Goal: Download file/media

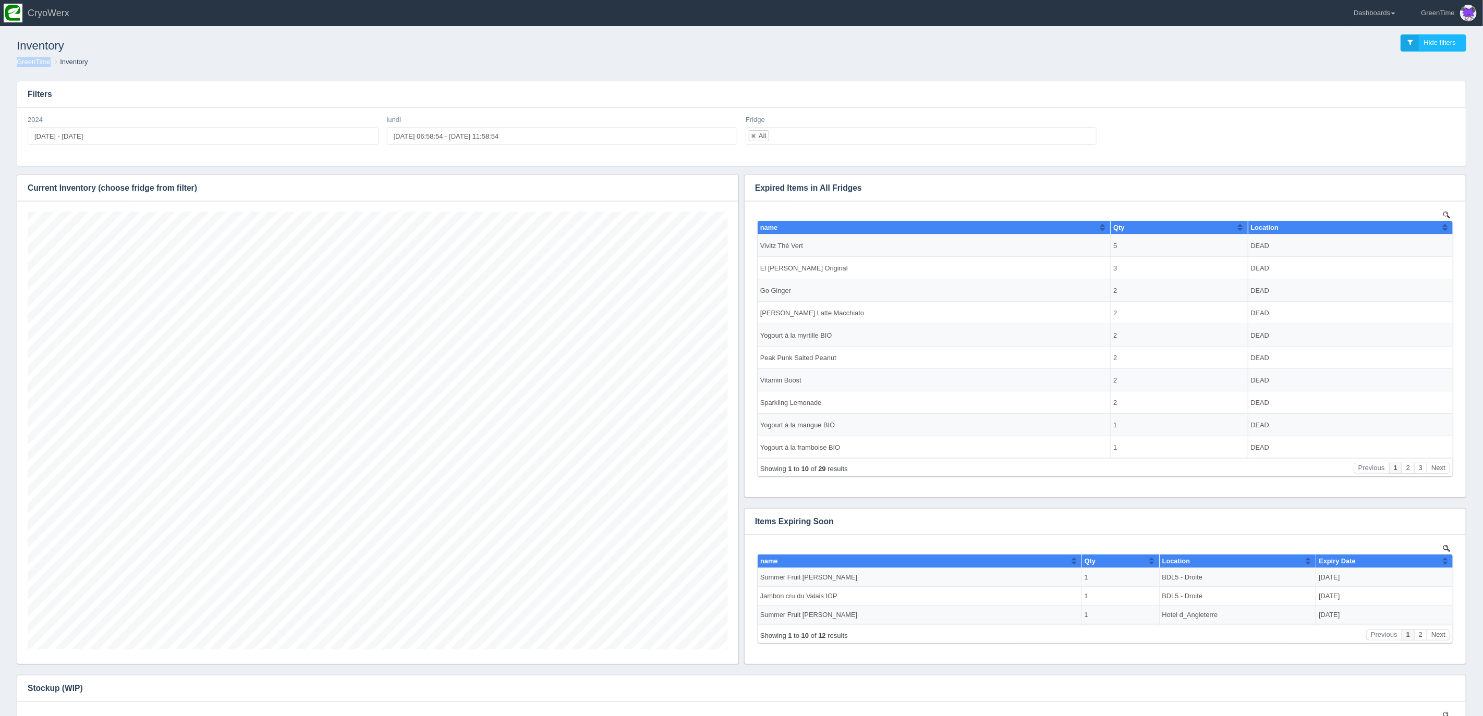
scroll to position [438, 700]
drag, startPoint x: 1161, startPoint y: 77, endPoint x: 1227, endPoint y: 73, distance: 65.8
click at [1189, 78] on div "Filters 2024 [DATE] - [DATE] lundi [DATE] 06:58:54 - [DATE] 11:58:54 Fridge All…" at bounding box center [741, 472] width 1466 height 801
click at [1388, 10] on link "Dashboards" at bounding box center [1374, 13] width 54 height 26
click at [1222, 61] on ol "GreenTime Inventory" at bounding box center [741, 62] width 1466 height 10
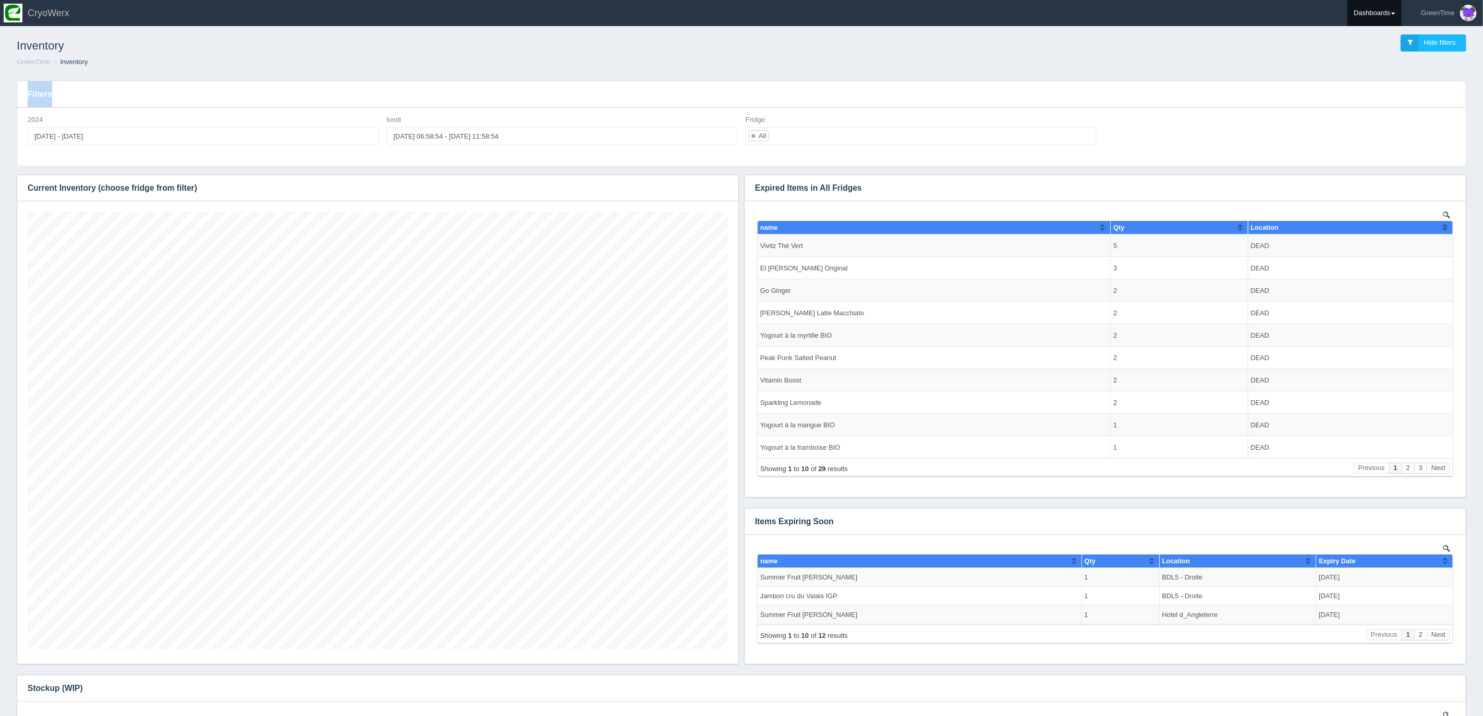
drag, startPoint x: 1331, startPoint y: 88, endPoint x: 1370, endPoint y: 14, distance: 83.3
click at [1337, 70] on div "Inventory Hide filters GreenTime Inventory Filters 2024 2024-01-01 - 2024-07-28…" at bounding box center [741, 447] width 1483 height 852
click at [1375, 14] on link "Dashboards" at bounding box center [1374, 13] width 54 height 26
click at [1372, 71] on link "GreenTime" at bounding box center [1417, 76] width 141 height 20
click at [1373, 153] on link "Sales" at bounding box center [1417, 156] width 141 height 20
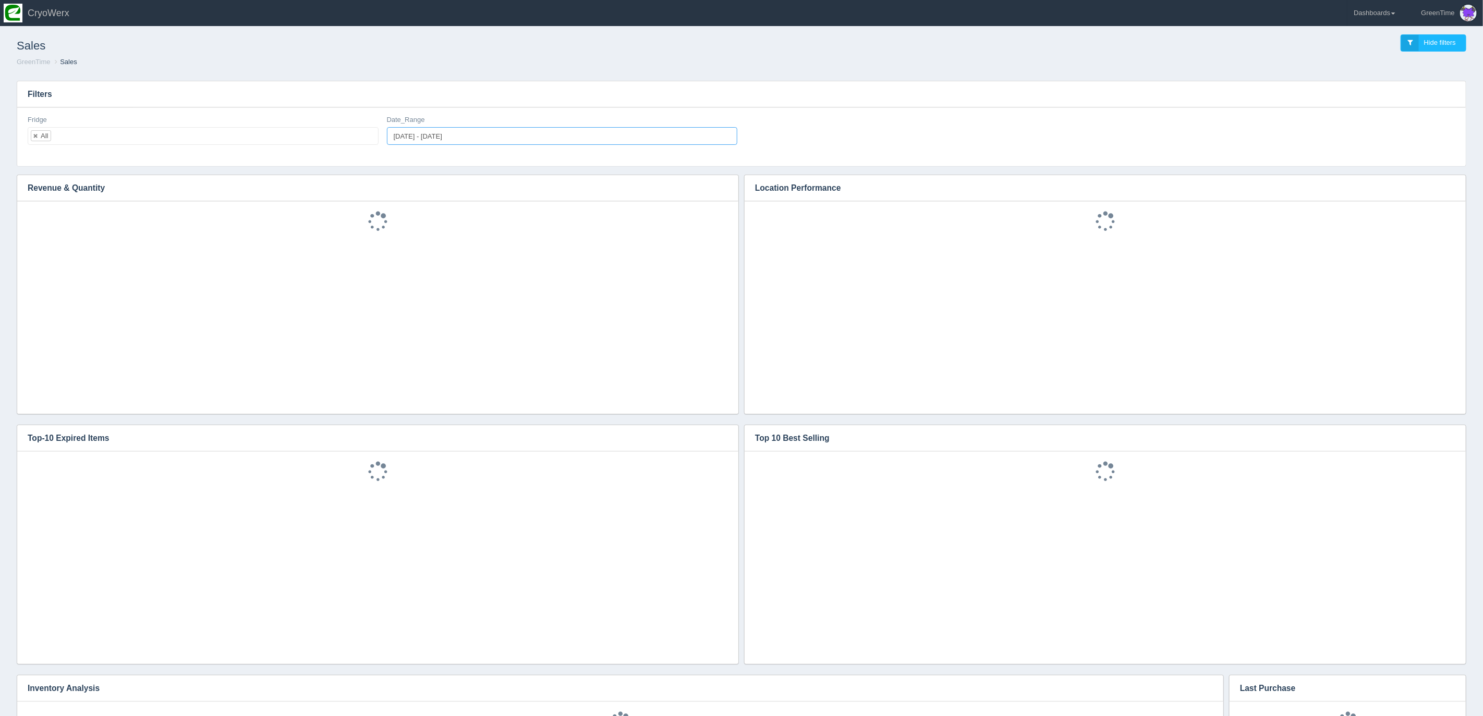
type input "[DATE]"
click at [413, 137] on input "[DATE] - [DATE]" at bounding box center [562, 136] width 351 height 18
click at [498, 183] on select "Jan Feb Mar Apr May Jun [DATE] Aug Sep Oct Nov Dec" at bounding box center [482, 181] width 43 height 10
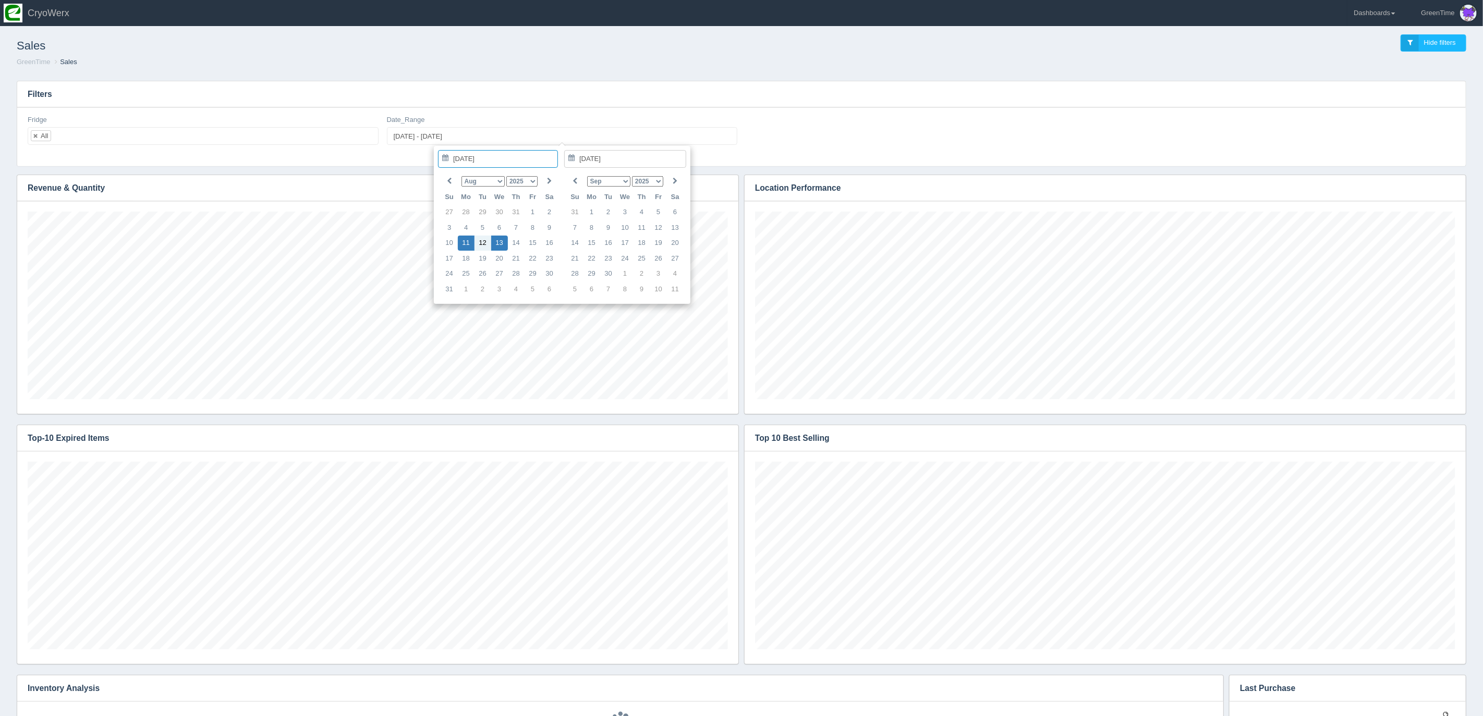
scroll to position [188, 700]
click at [623, 179] on select "Jan Feb Mar Apr May Jun [DATE] Aug Sep Oct Nov Dec" at bounding box center [608, 181] width 43 height 10
type input "[DATE]"
type input "[DATE] - [DATE]"
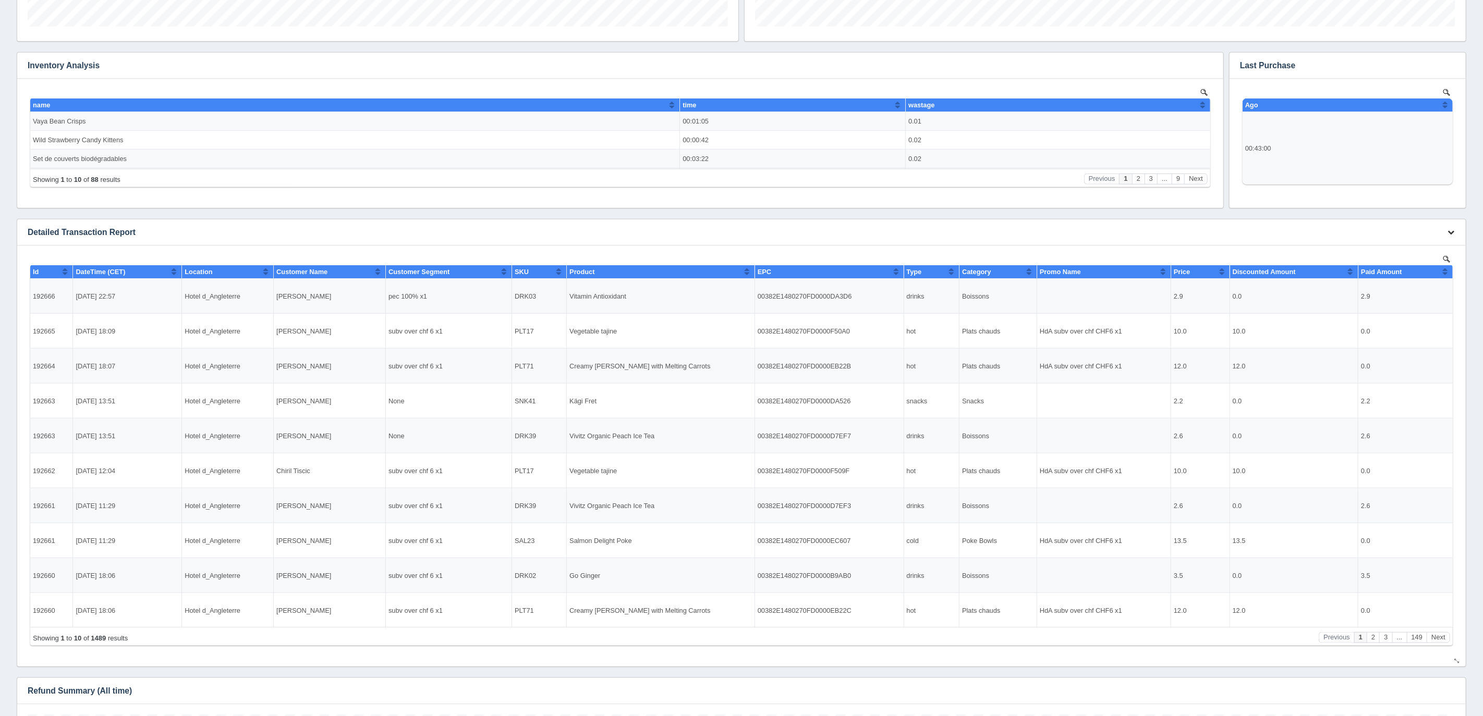
click at [1454, 229] on button "button" at bounding box center [1450, 233] width 14 height 16
click at [1408, 252] on link "Download CSV" at bounding box center [1415, 247] width 83 height 15
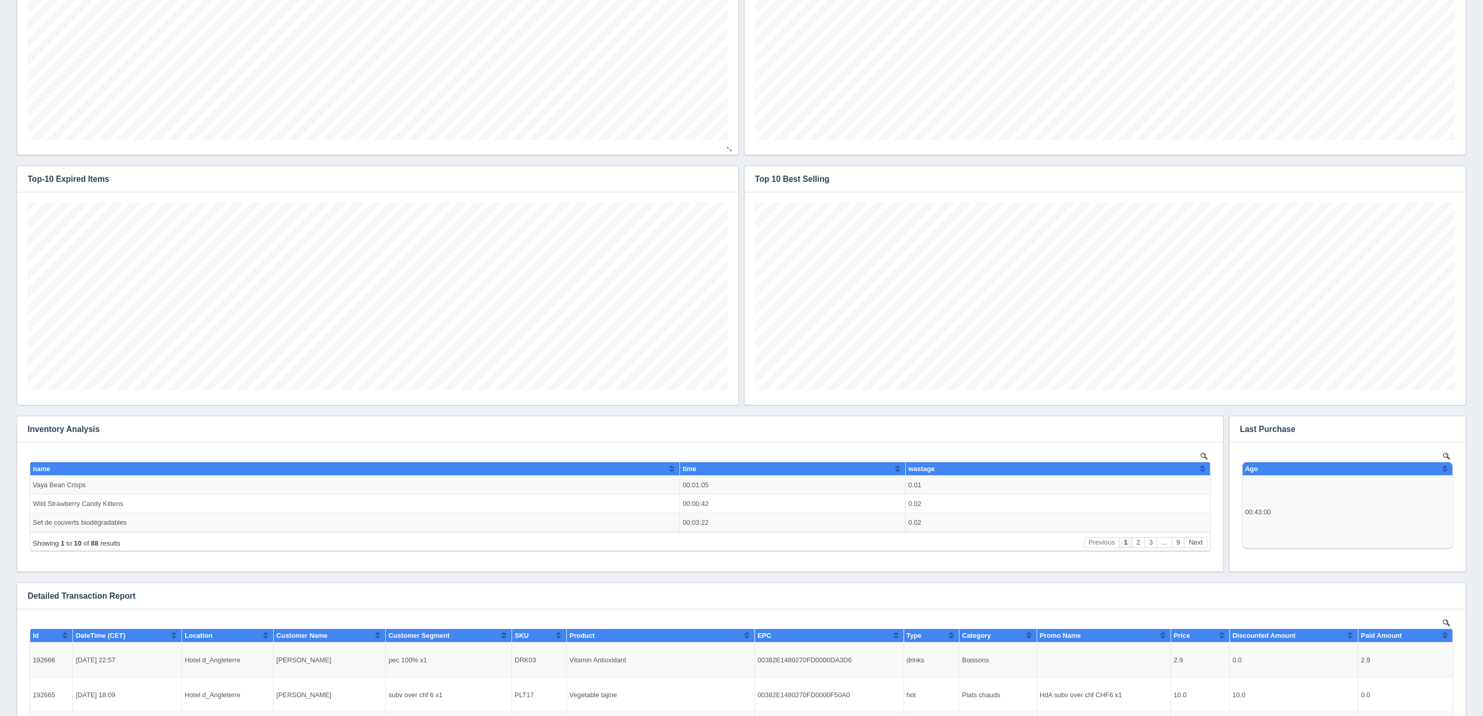
scroll to position [0, 0]
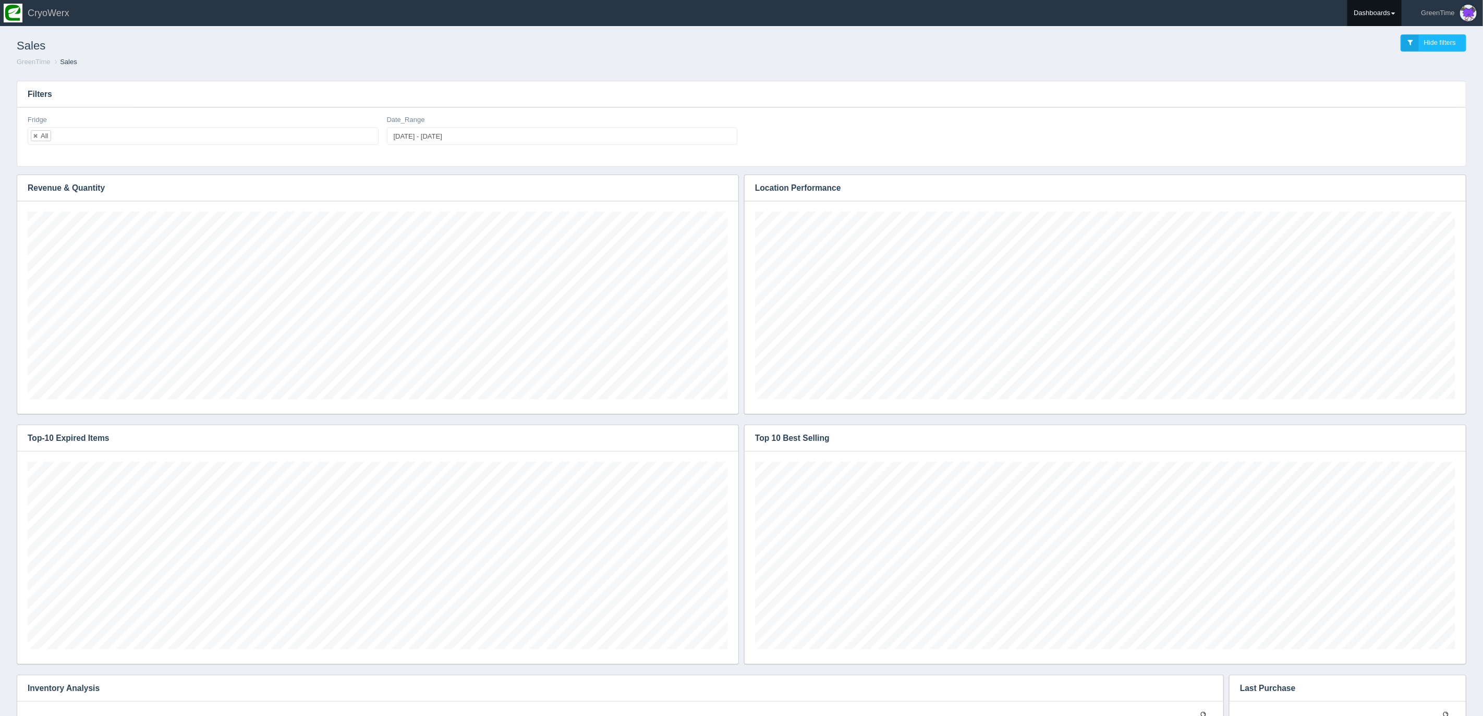
click at [1362, 10] on link "Dashboards" at bounding box center [1374, 13] width 54 height 26
click at [1382, 68] on link "GreenTime" at bounding box center [1417, 76] width 141 height 20
click at [1387, 70] on link "Inventory" at bounding box center [1417, 74] width 141 height 20
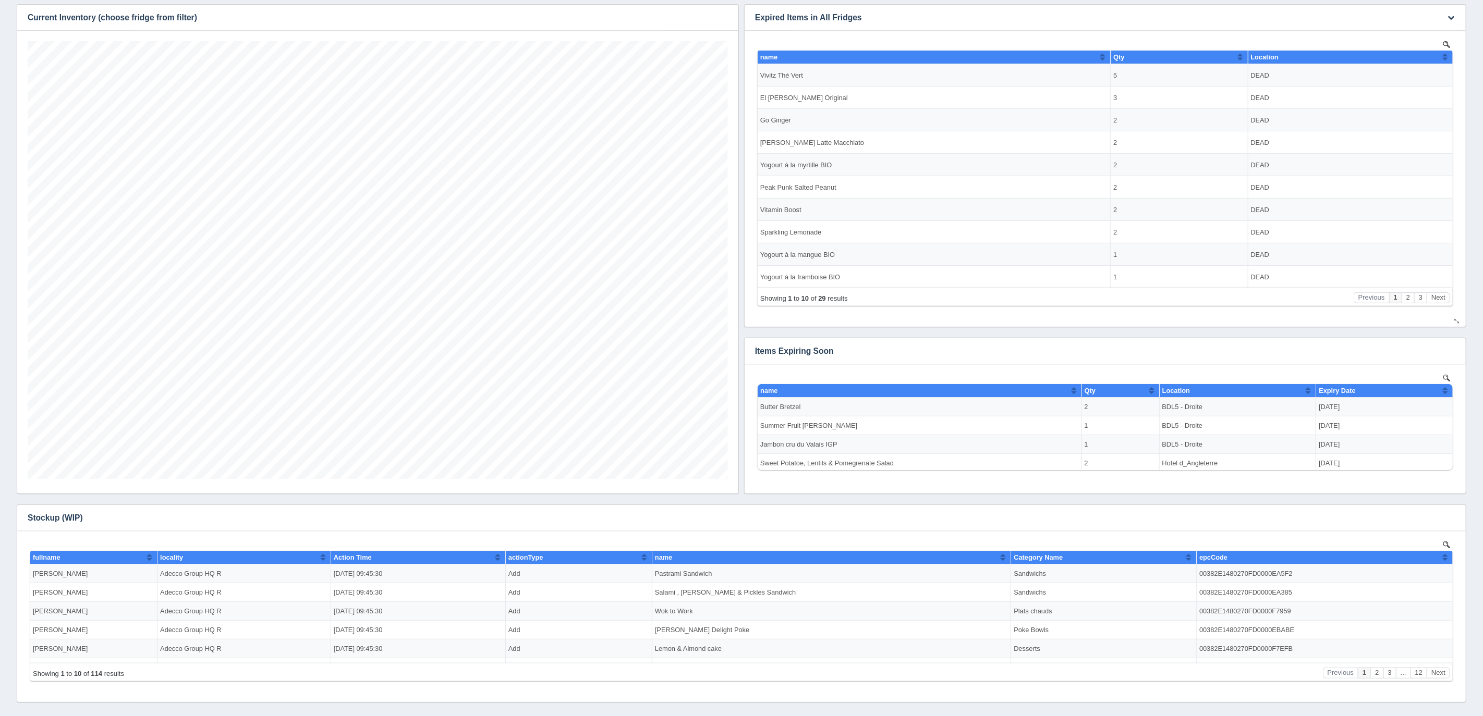
scroll to position [216, 0]
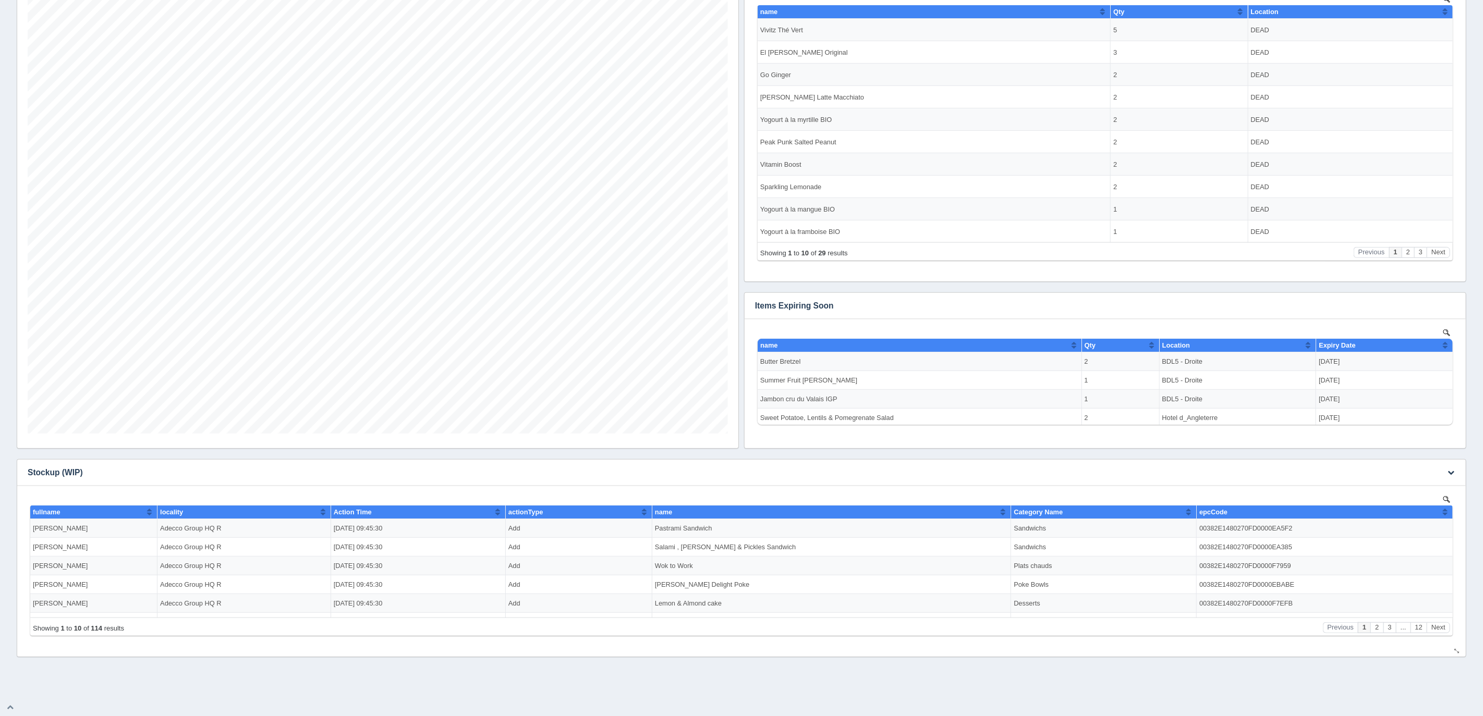
drag, startPoint x: 1116, startPoint y: 462, endPoint x: 1265, endPoint y: 485, distance: 151.3
click at [1118, 462] on h3 "Stockup (WIP)" at bounding box center [725, 473] width 1416 height 26
click at [1448, 471] on icon "button" at bounding box center [1450, 472] width 7 height 7
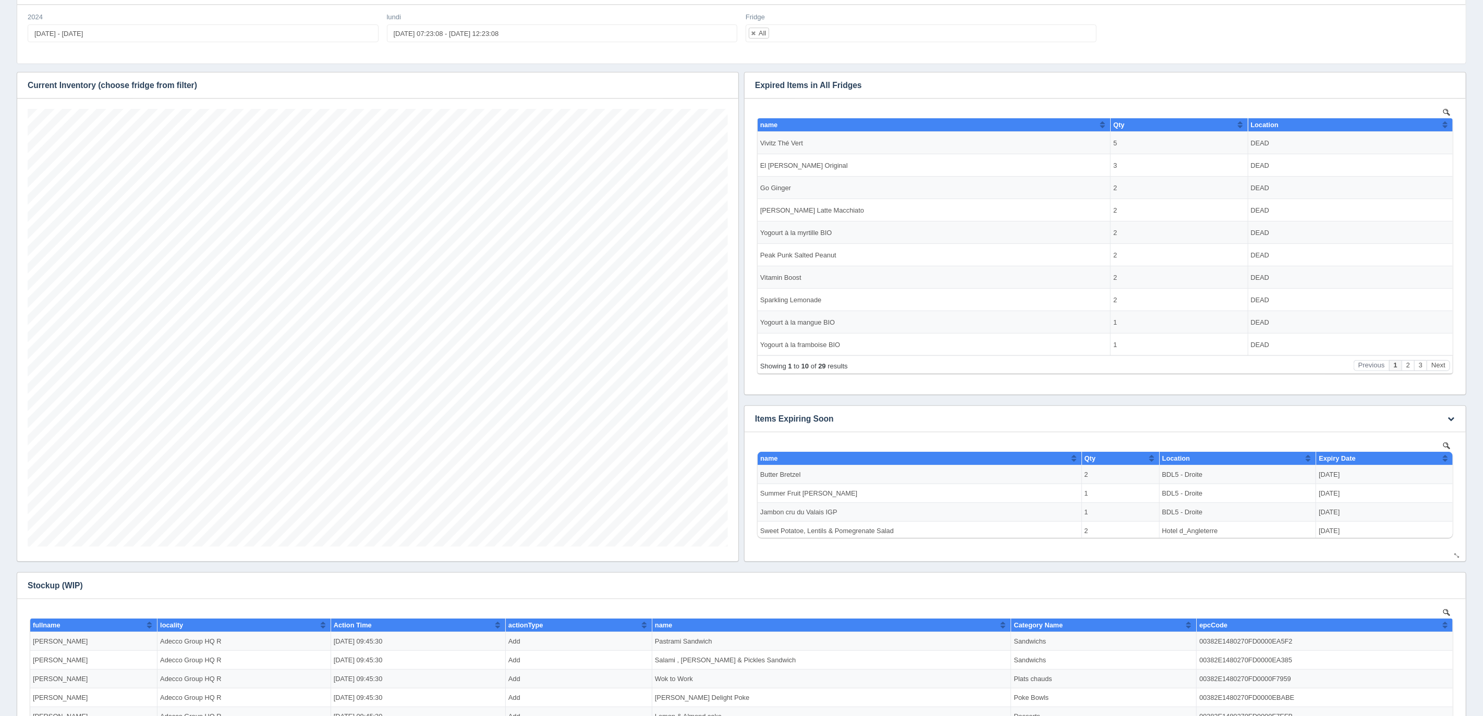
scroll to position [0, 0]
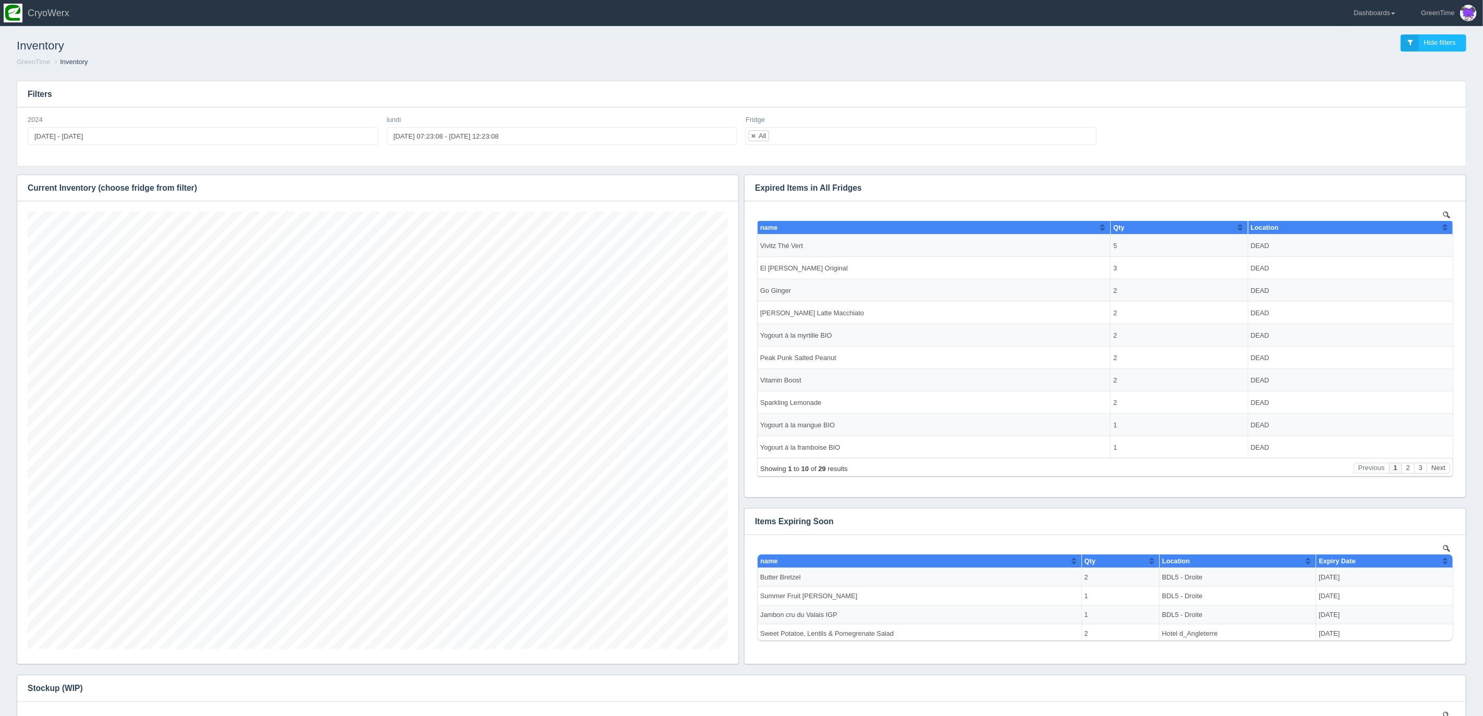
click at [562, 73] on div "Filters 2024 2024-01-01 - 2024-07-28 lundi 2025-08-13 07:23:08 - 2025-08-13 12:…" at bounding box center [741, 472] width 1466 height 801
type input "2025-08-13 07:23:08"
type input "2025-08-13 12:23:08"
click at [430, 140] on input "2025-08-13 07:23:08 - 2025-08-13 12:23:08" at bounding box center [562, 136] width 351 height 18
click at [450, 178] on select "0 1 2 3 4 5 6 7 8 9 10 11 12 13 14 15 16 17 18 19 20 21 22 23" at bounding box center [447, 178] width 26 height 10
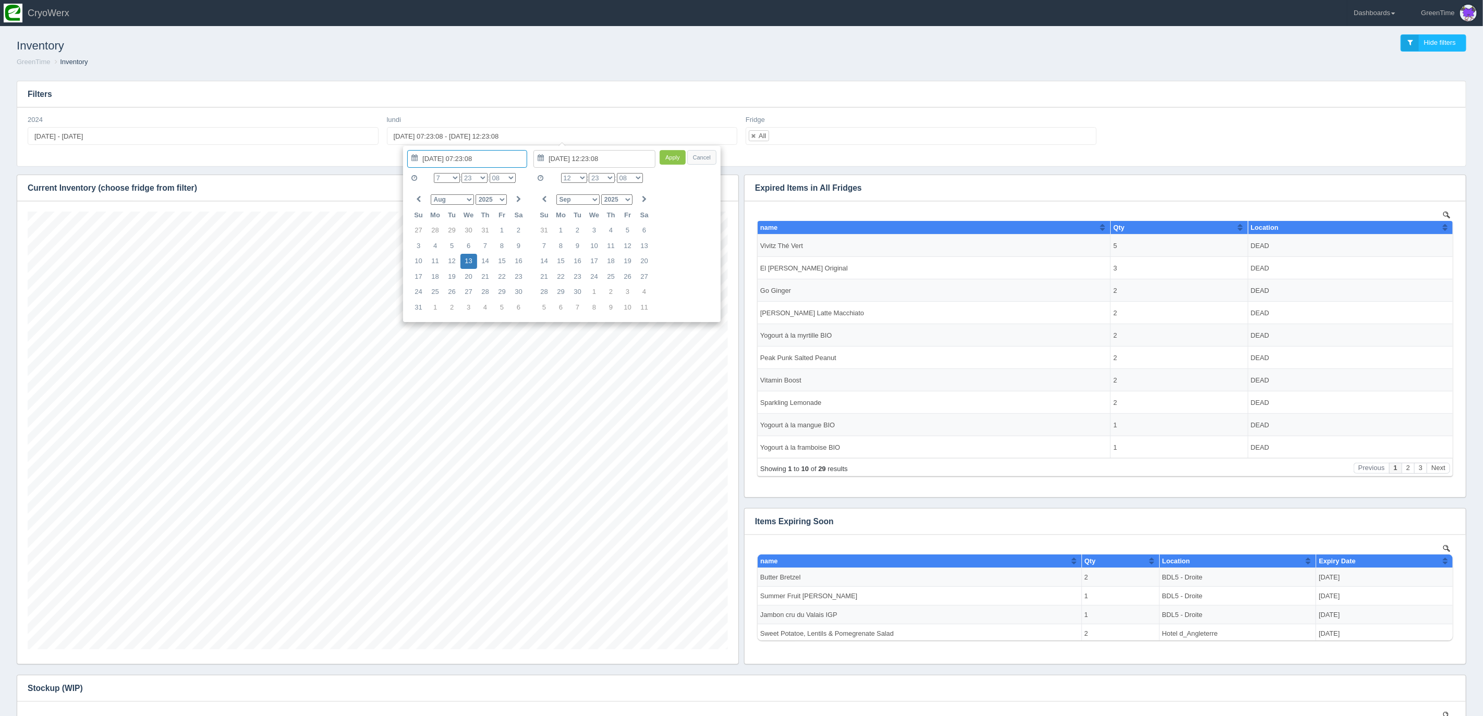
click at [463, 158] on input "2025-08-13 07:23:08" at bounding box center [467, 159] width 120 height 18
click at [438, 161] on input "2025-08-13 07:23:08" at bounding box center [467, 159] width 120 height 18
click at [462, 157] on input "2025-08-13 07:23:08" at bounding box center [467, 159] width 120 height 18
click at [424, 155] on input "2025-08-13 07:23:08" at bounding box center [467, 159] width 120 height 18
click at [435, 156] on input "2025-08-13 07:23:08" at bounding box center [467, 159] width 120 height 18
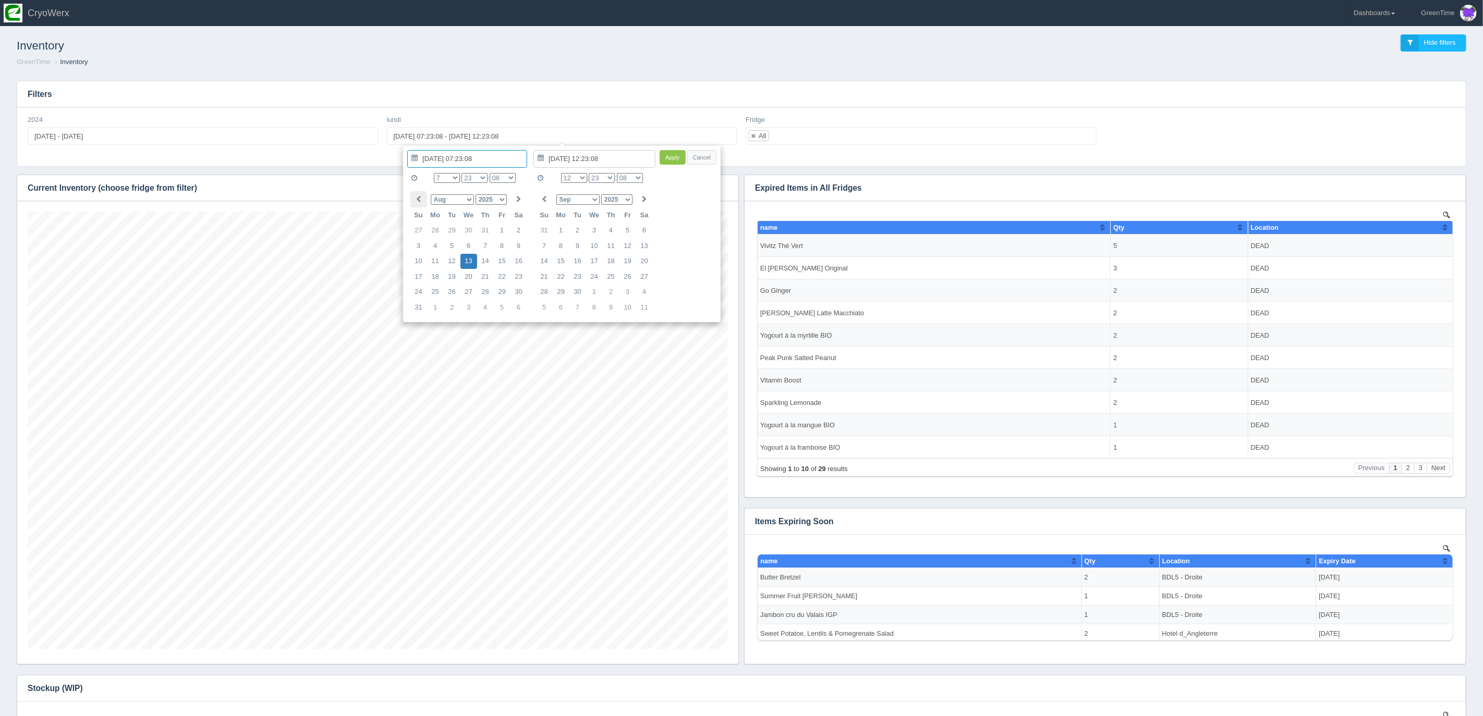
click at [420, 198] on icon at bounding box center [418, 199] width 5 height 7
click at [467, 197] on select "Jan Feb Mar Apr May Jun [DATE] Aug Sep Oct Nov Dec" at bounding box center [452, 199] width 43 height 10
type input "2025-08-03 07:23:08"
type input "2025-08-01 12:23:08"
click at [573, 157] on input "2025-08-01 12:23:08" at bounding box center [594, 159] width 122 height 18
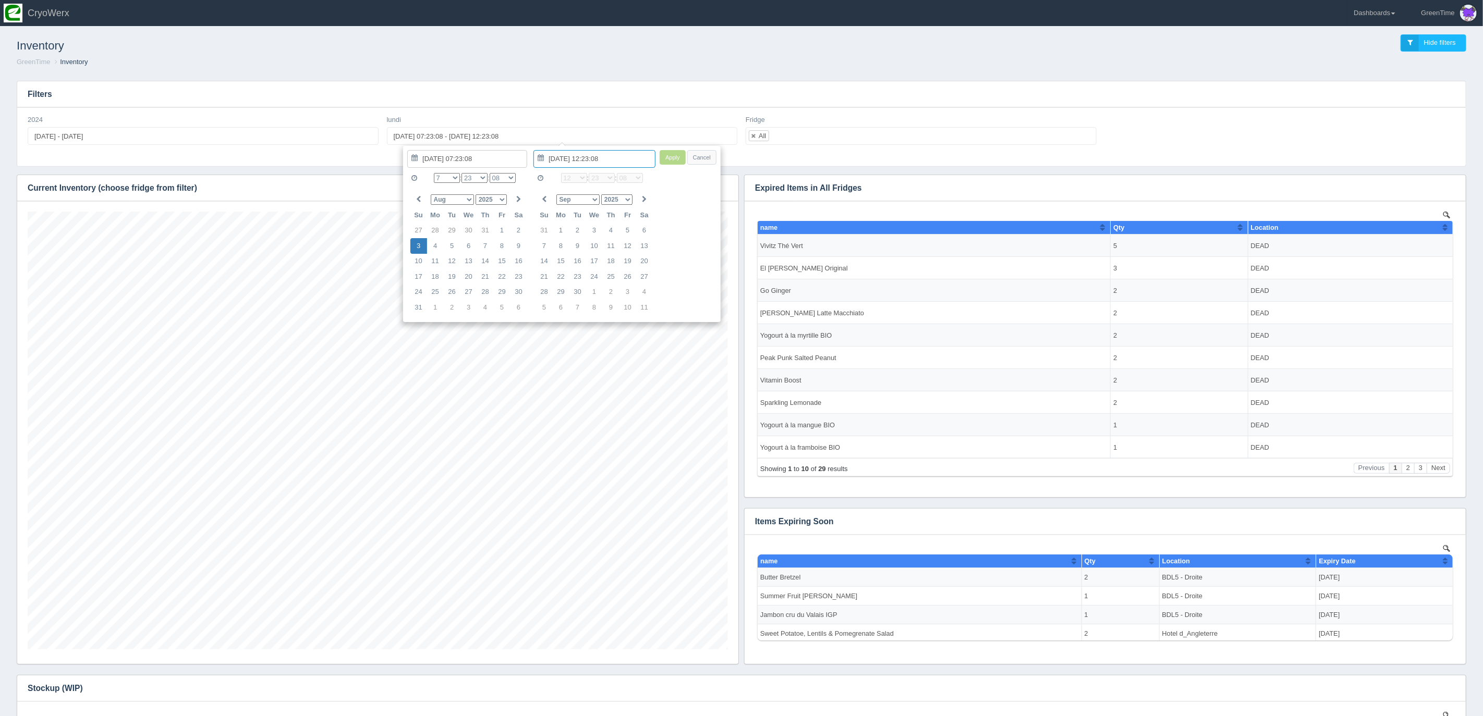
click at [583, 158] on input "2025-08-01 12:23:08" at bounding box center [594, 159] width 122 height 18
type input "2025-08-12 07:23:08"
type input "2025-08-11 12:23:08"
type input "2025-08-03 07:23:08"
click at [580, 176] on select "0 1 2 3 4 5 6 7 8 9 10 11 12 13 14 15 16 17 18 19 20 21 22 23" at bounding box center [574, 178] width 26 height 10
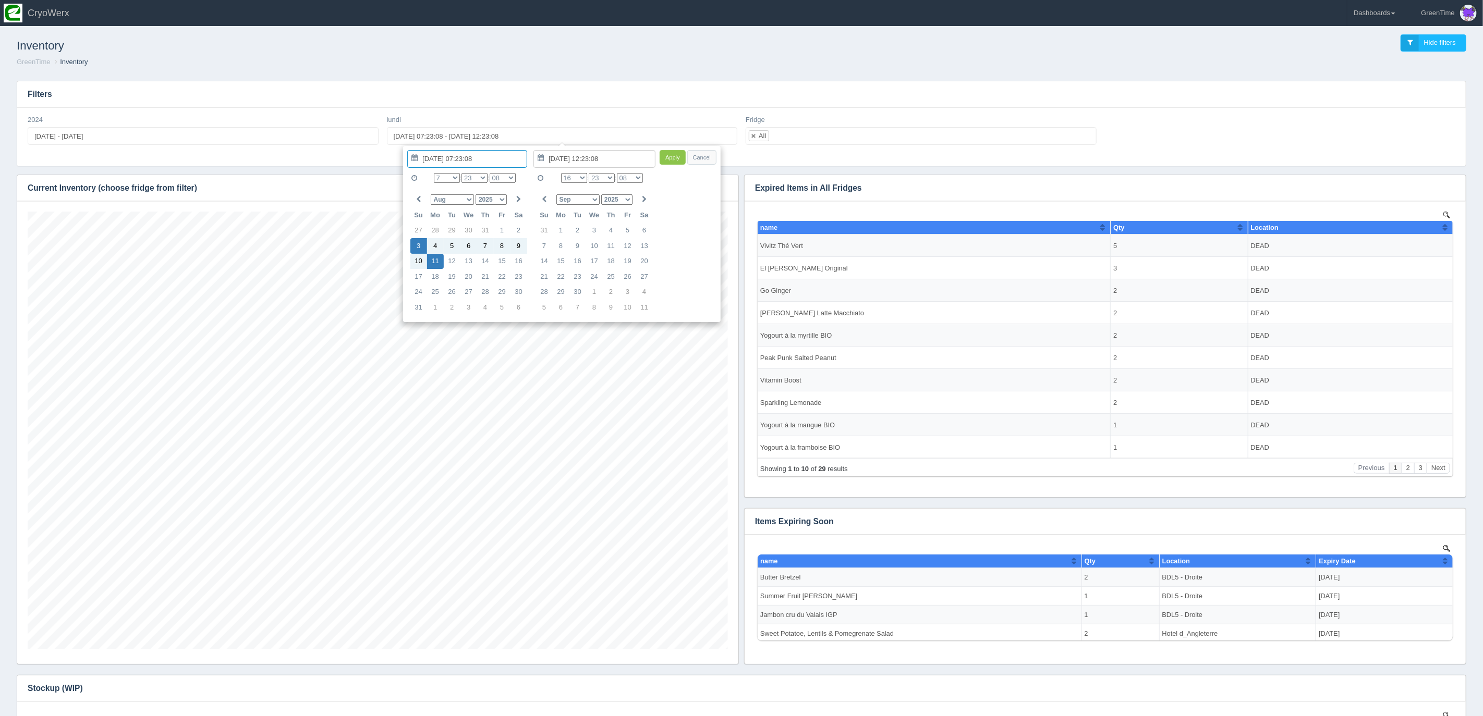
type input "2025-08-11 16:23:08"
type input "2025-08-03 07:23:08"
click at [674, 156] on button "Apply" at bounding box center [672, 157] width 26 height 15
type input "2025-08-03 07:23:08 - 2025-08-11 16:23:08"
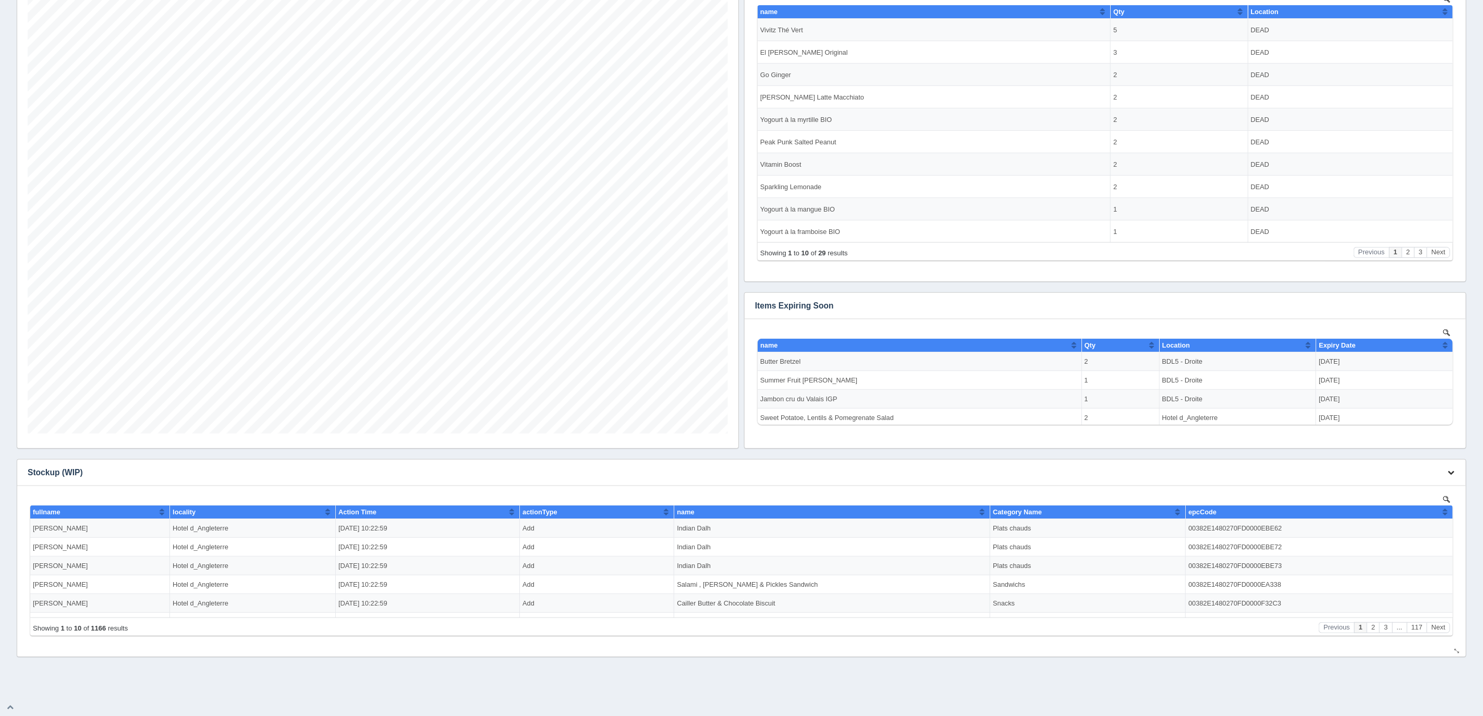
click at [1455, 472] on button "button" at bounding box center [1450, 473] width 14 height 16
click at [1402, 487] on link "Download CSV" at bounding box center [1415, 488] width 83 height 15
